Goal: Task Accomplishment & Management: Use online tool/utility

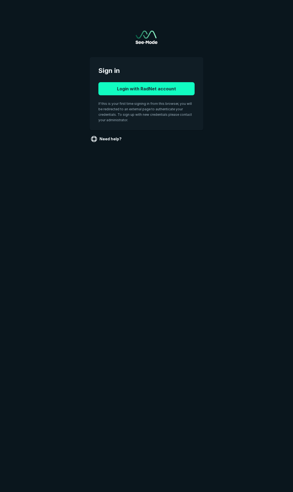
click at [154, 89] on button "Login with RadNet account" at bounding box center [146, 88] width 96 height 13
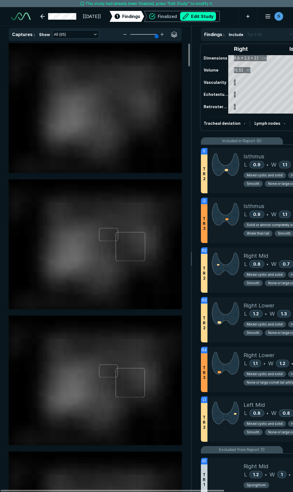
scroll to position [2790, 2020]
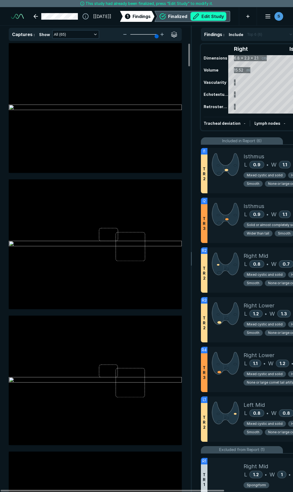
click at [204, 14] on button "Edit Study" at bounding box center [208, 16] width 36 height 9
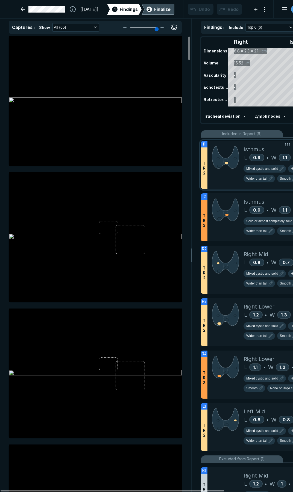
scroll to position [2822, 2020]
click at [231, 178] on div at bounding box center [225, 165] width 36 height 48
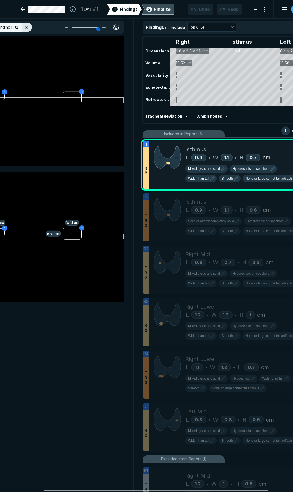
scroll to position [0, 60]
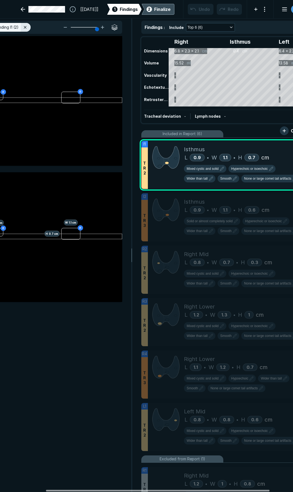
drag, startPoint x: 178, startPoint y: 491, endPoint x: 223, endPoint y: 490, distance: 45.4
click at [223, 490] on div at bounding box center [157, 491] width 223 height 2
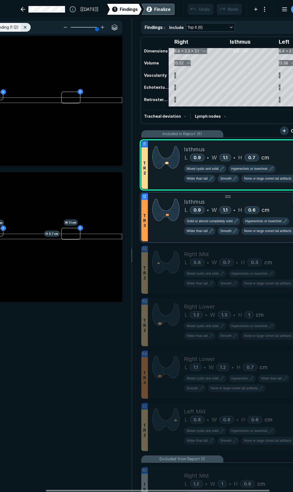
click at [218, 203] on div "Isthmus" at bounding box center [247, 202] width 126 height 8
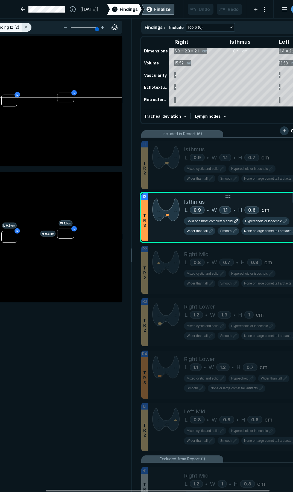
click at [200, 222] on span "Solid or almost completely solid" at bounding box center [210, 221] width 46 height 5
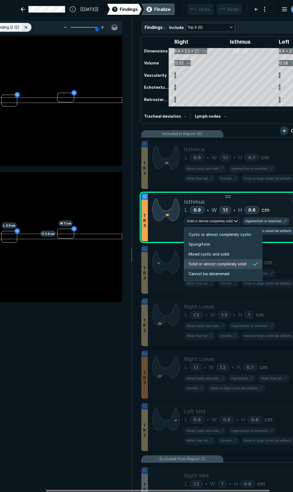
scroll to position [912, 1049]
click at [202, 253] on span "Mixed cystic and solid" at bounding box center [208, 254] width 40 height 6
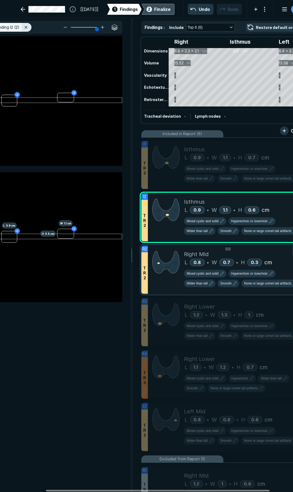
click at [239, 257] on div "Right Mid" at bounding box center [247, 254] width 126 height 8
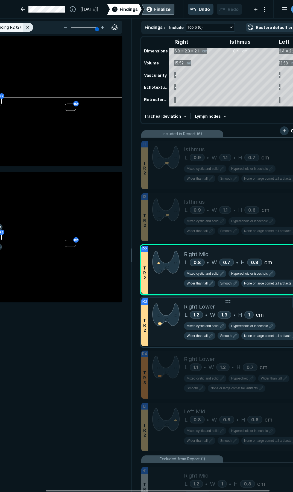
click at [247, 310] on div "Right Lower" at bounding box center [247, 307] width 126 height 8
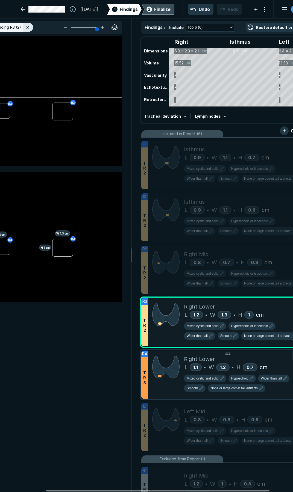
click at [227, 360] on div "Right Lower" at bounding box center [247, 359] width 126 height 8
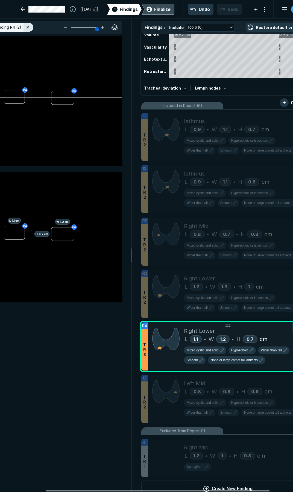
scroll to position [42, 0]
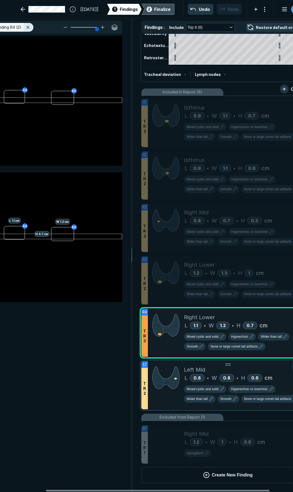
click at [246, 372] on div "Left Mid" at bounding box center [247, 370] width 126 height 8
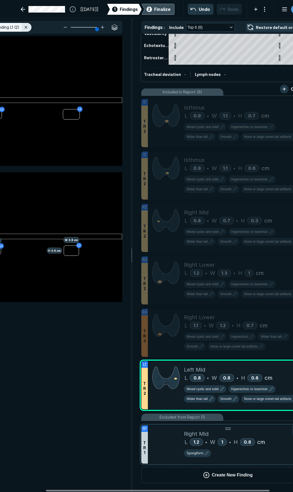
click at [252, 433] on div "Right Mid" at bounding box center [247, 434] width 126 height 8
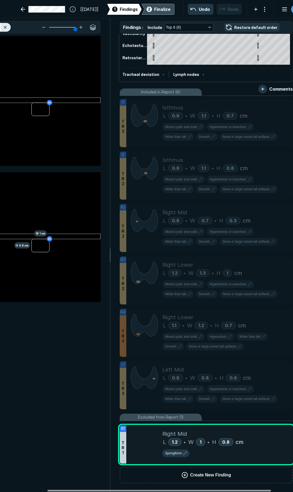
scroll to position [0, 90]
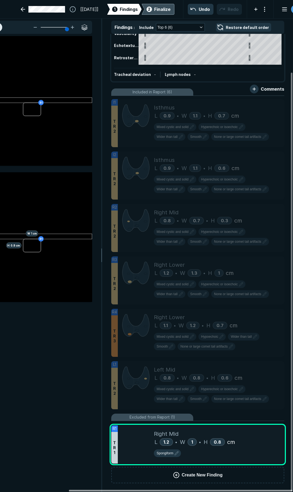
drag, startPoint x: 205, startPoint y: 491, endPoint x: 241, endPoint y: 489, distance: 36.4
click at [241, 490] on div at bounding box center [180, 491] width 223 height 2
click at [271, 437] on div at bounding box center [267, 431] width 11 height 11
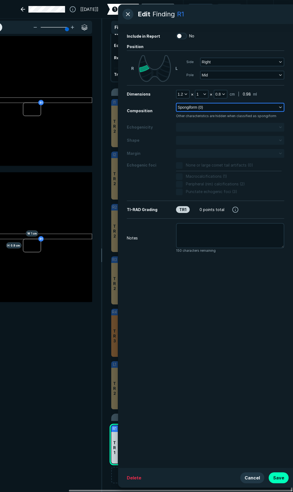
click at [280, 107] on icon "button" at bounding box center [280, 107] width 4 height 4
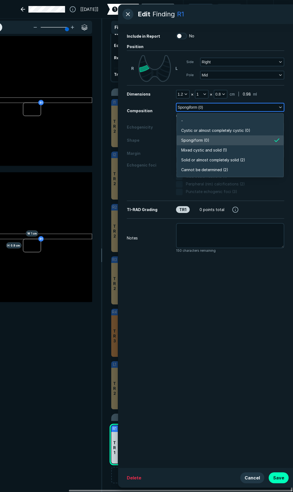
scroll to position [956, 1182]
click at [237, 153] on li "Mixed cystic and solid (1)" at bounding box center [230, 150] width 107 height 10
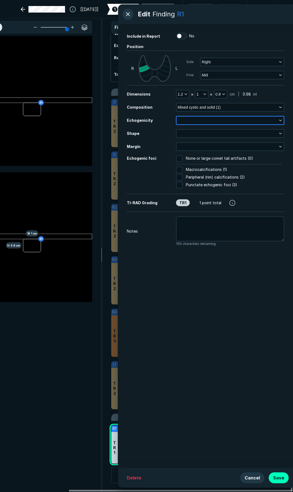
click at [218, 121] on button "button" at bounding box center [229, 121] width 107 height 8
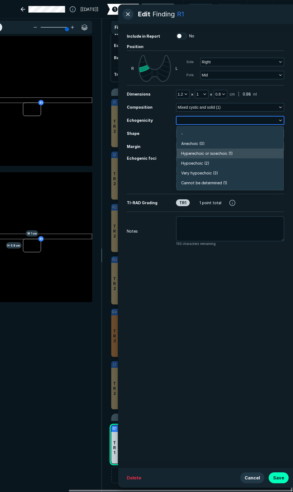
click at [209, 154] on span "Hyperechoic or isoechoic (1)" at bounding box center [207, 154] width 52 height 6
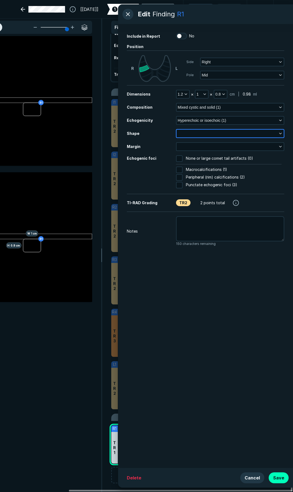
click at [207, 133] on button "button" at bounding box center [229, 134] width 107 height 8
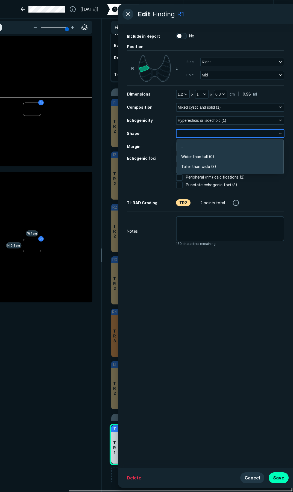
scroll to position [823, 1182]
click at [205, 155] on span "Wider than tall (0)" at bounding box center [197, 157] width 33 height 6
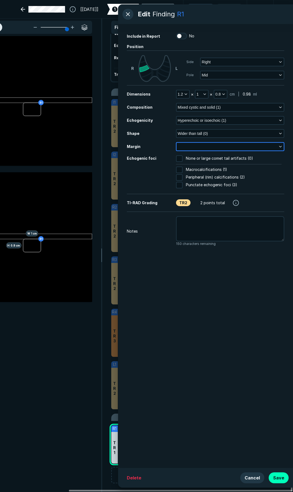
click at [204, 145] on button "button" at bounding box center [229, 147] width 107 height 8
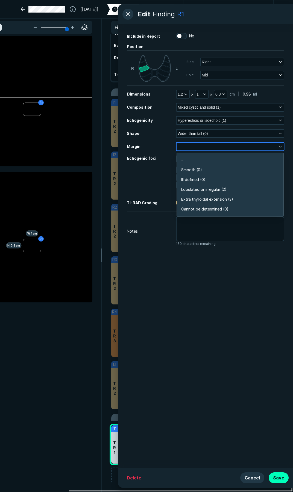
scroll to position [956, 1182]
click at [201, 182] on span "Ill defined (0)" at bounding box center [193, 180] width 24 height 6
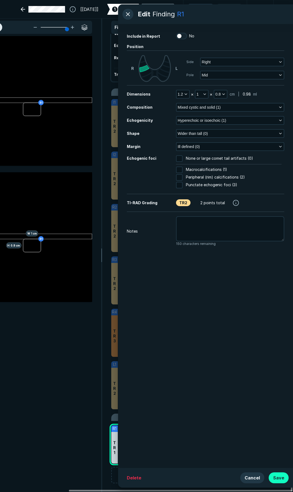
click at [284, 480] on button "Save" at bounding box center [279, 478] width 20 height 11
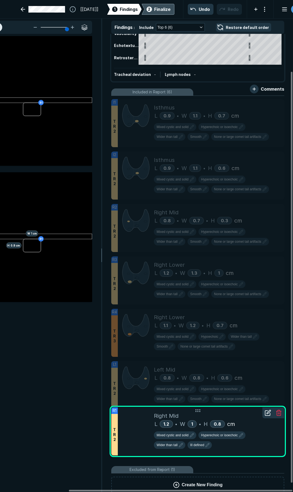
drag, startPoint x: 214, startPoint y: 435, endPoint x: 218, endPoint y: 417, distance: 18.6
click at [218, 417] on div "Right Mid" at bounding box center [217, 416] width 126 height 8
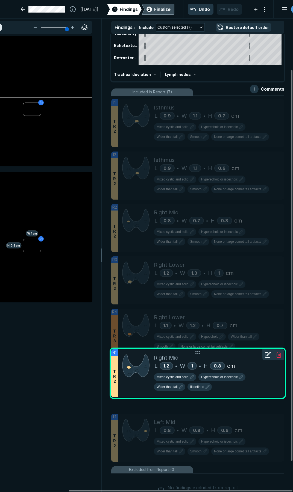
drag, startPoint x: 227, startPoint y: 427, endPoint x: 238, endPoint y: 362, distance: 65.6
click at [237, 362] on div "L 1.2 • W 1 • H 0.8 cm" at bounding box center [217, 366] width 126 height 8
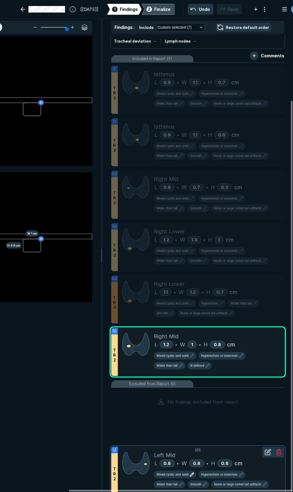
scroll to position [78, 0]
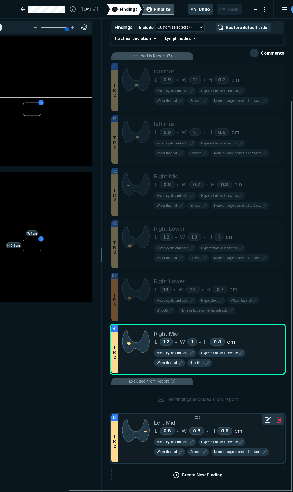
drag, startPoint x: 193, startPoint y: 395, endPoint x: 191, endPoint y: 421, distance: 25.6
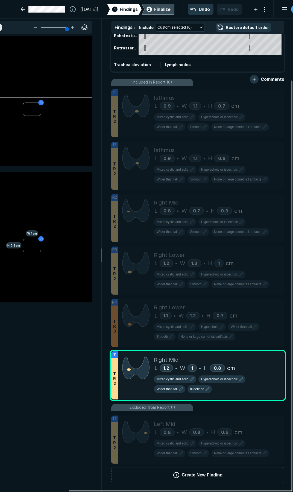
scroll to position [52, 0]
click at [171, 393] on button "Wider than tall" at bounding box center [169, 389] width 31 height 8
click at [207, 392] on icon "button" at bounding box center [207, 389] width 7 height 7
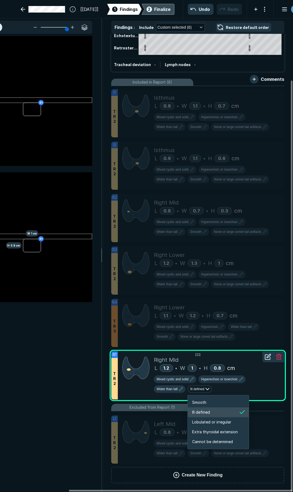
scroll to position [912, 972]
click at [201, 403] on span "Smooth" at bounding box center [199, 403] width 14 height 6
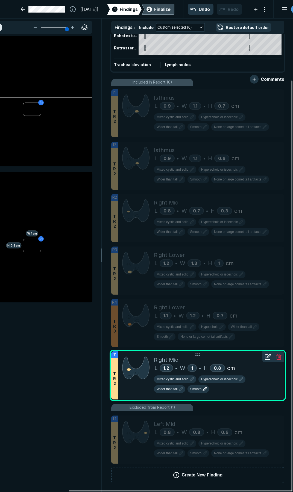
click at [154, 8] on div "Finalize" at bounding box center [162, 9] width 16 height 7
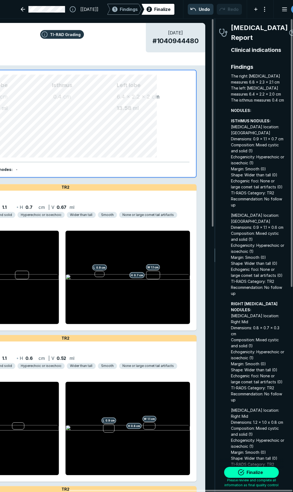
scroll to position [2778, 1981]
click at [257, 474] on button "Finalize" at bounding box center [251, 472] width 55 height 11
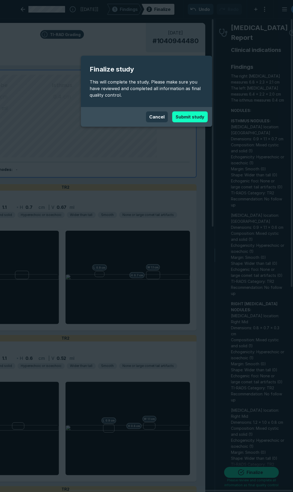
click at [185, 120] on button "Submit study" at bounding box center [190, 116] width 36 height 11
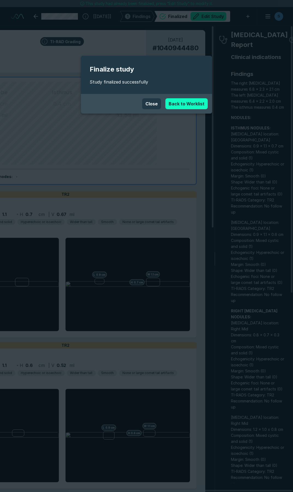
click at [174, 104] on link "Back to Worklist" at bounding box center [186, 103] width 42 height 11
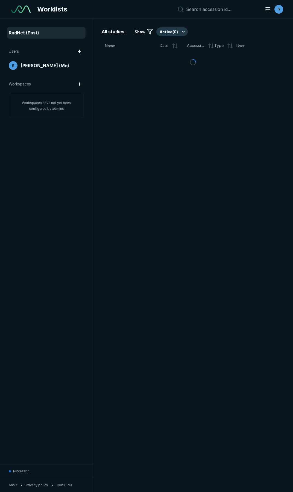
scroll to position [2735, 1515]
